Goal: Task Accomplishment & Management: Manage account settings

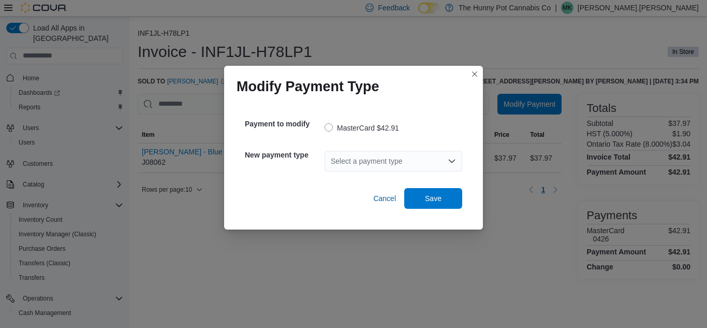
click at [332, 160] on div "Select a payment type" at bounding box center [394, 161] width 138 height 21
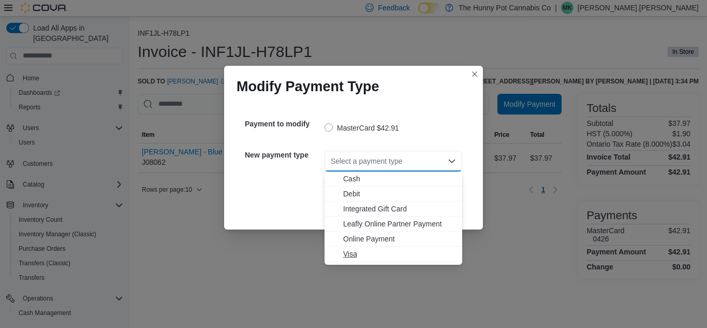
click at [349, 252] on span "Visa" at bounding box center [399, 254] width 113 height 10
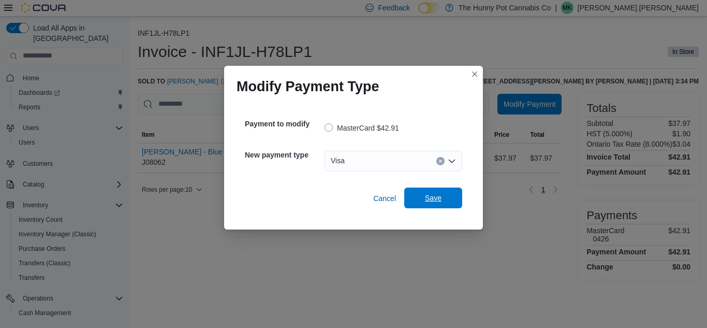
click at [439, 200] on span "Save" at bounding box center [433, 198] width 17 height 10
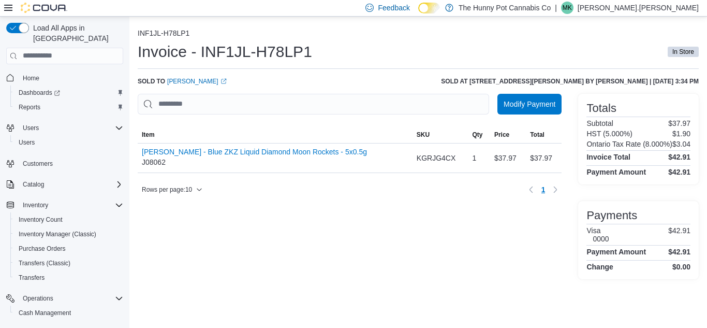
click at [420, 74] on div "INF1JL-H78LP1 Invoice - INF1JL-H78LP1 In Store Sold to [PERSON_NAME] (opens in …" at bounding box center [418, 154] width 561 height 250
click at [520, 105] on span "Modify Payment" at bounding box center [530, 103] width 52 height 10
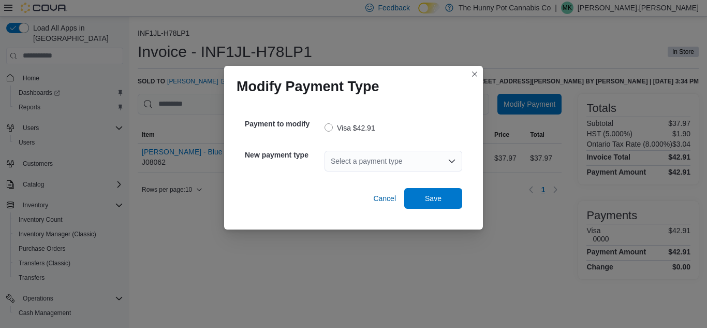
click at [395, 157] on div "Select a payment type" at bounding box center [394, 161] width 138 height 21
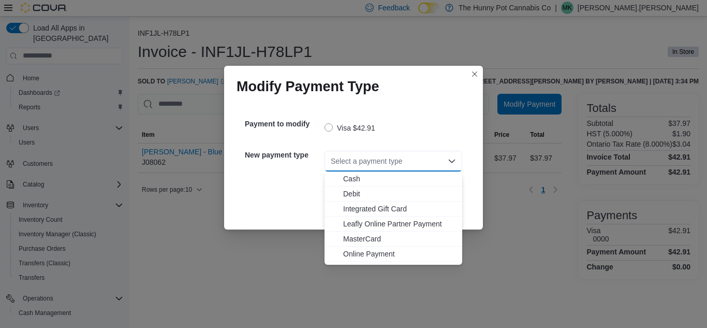
click at [399, 85] on div "Modify Payment Type" at bounding box center [353, 82] width 259 height 33
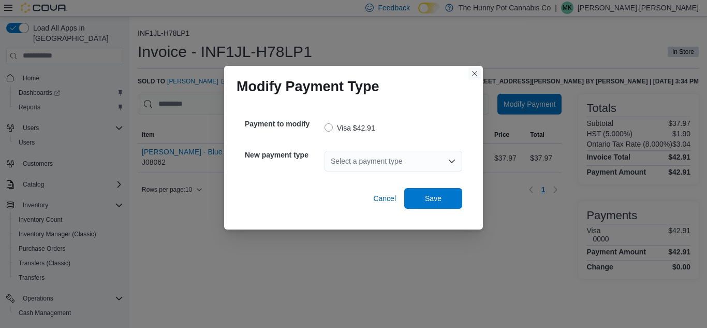
click at [475, 74] on button "Closes this modal window" at bounding box center [475, 73] width 12 height 12
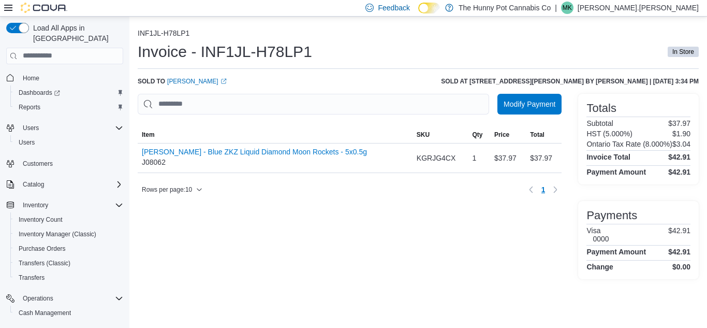
click at [452, 80] on div "Sold to [PERSON_NAME] (opens in a new tab or window) Sold at [STREET_ADDRESS][P…" at bounding box center [418, 81] width 561 height 8
click at [398, 55] on div "Invoice - INF1JL-H78LP1 In Store" at bounding box center [418, 51] width 561 height 21
